Goal: Navigation & Orientation: Find specific page/section

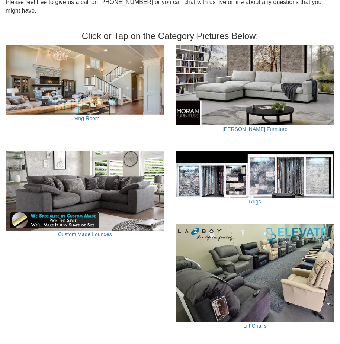
scroll to position [249, 0]
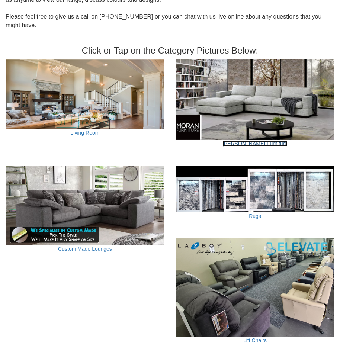
click at [254, 140] on link "[PERSON_NAME] Furniture" at bounding box center [254, 143] width 65 height 6
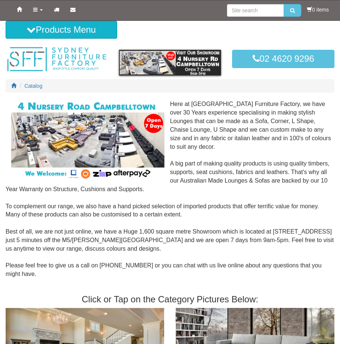
scroll to position [249, 0]
